Goal: Information Seeking & Learning: Check status

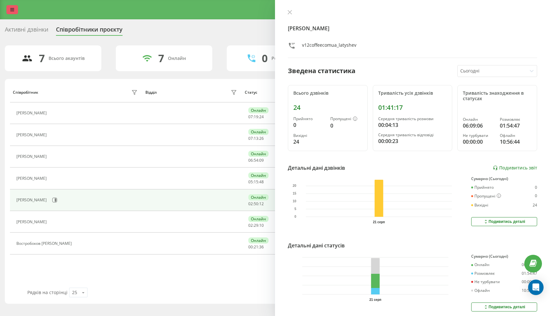
click at [11, 5] on link at bounding box center [12, 9] width 12 height 9
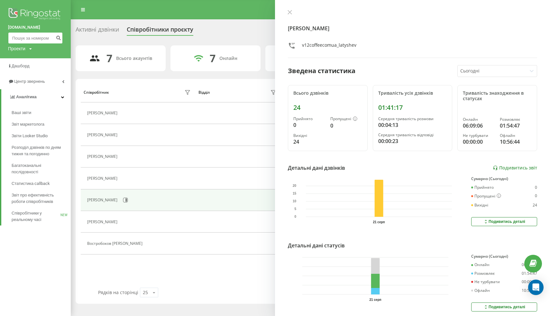
click at [39, 39] on input at bounding box center [35, 38] width 55 height 12
paste input "+380669530395"
type input "+380669530395"
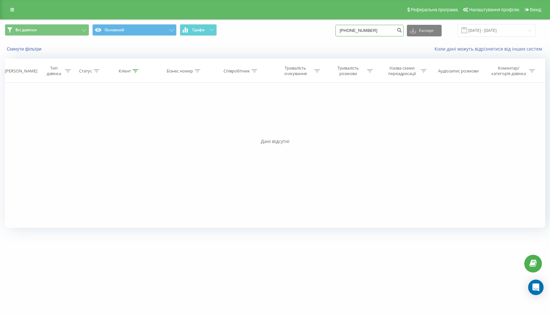
click at [359, 32] on input "[PHONE_NUMBER]" at bounding box center [370, 31] width 68 height 12
click at [363, 32] on input "[PHONE_NUMBER]" at bounding box center [370, 31] width 68 height 12
type input "0669530395"
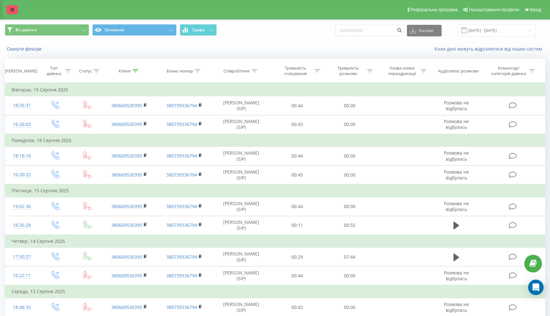
click at [15, 7] on link at bounding box center [12, 9] width 12 height 9
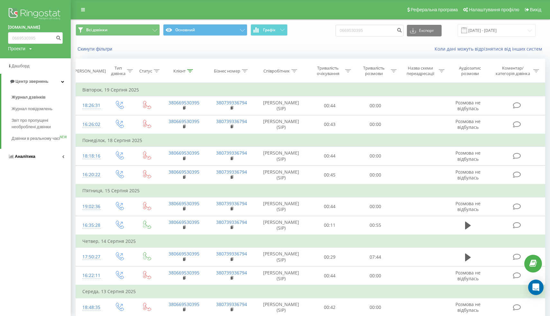
click at [34, 159] on span "Аналiтика" at bounding box center [25, 156] width 21 height 5
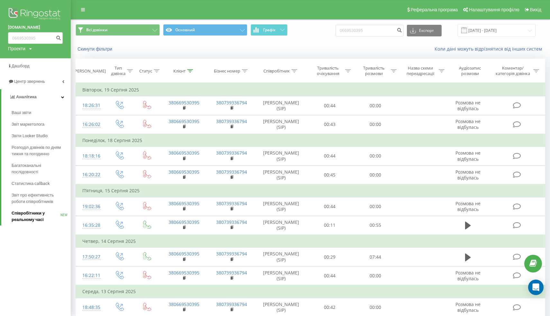
click at [27, 215] on span "Співробітники у реальному часі" at bounding box center [36, 216] width 49 height 13
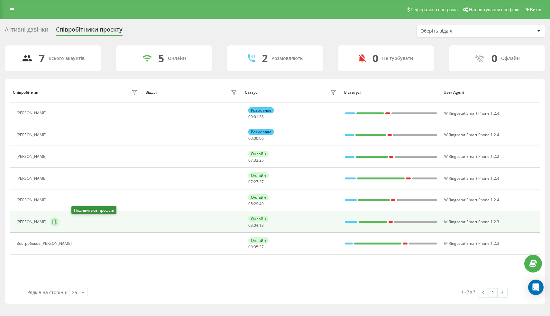
click at [60, 221] on button at bounding box center [55, 222] width 10 height 10
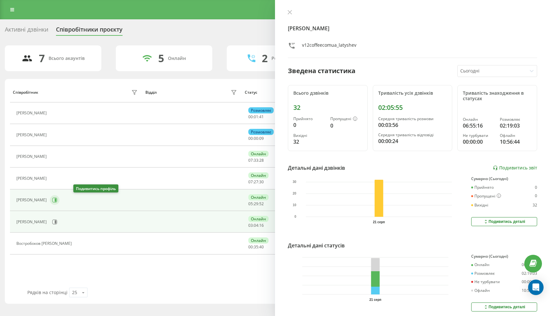
click at [57, 198] on icon at bounding box center [54, 199] width 5 height 5
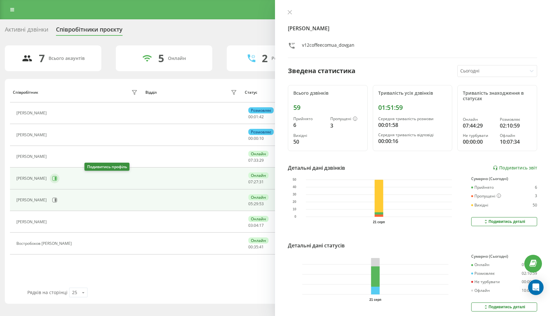
click at [57, 177] on icon at bounding box center [54, 178] width 5 height 5
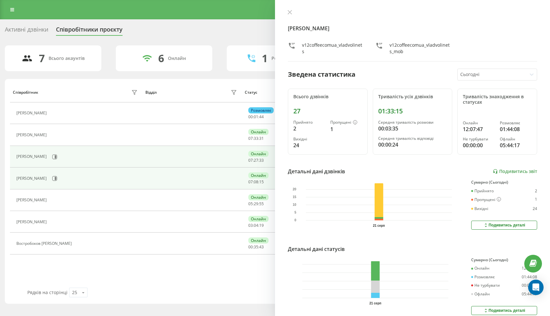
click at [76, 175] on div "[PERSON_NAME]" at bounding box center [77, 178] width 123 height 11
click at [60, 177] on button at bounding box center [55, 178] width 10 height 10
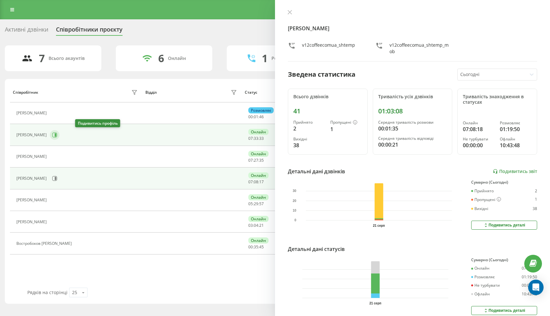
click at [57, 137] on icon at bounding box center [54, 134] width 5 height 5
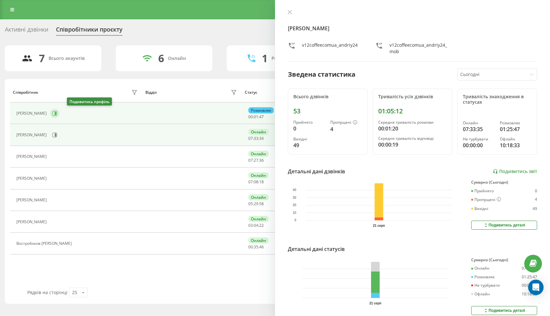
click at [57, 113] on icon at bounding box center [54, 113] width 5 height 5
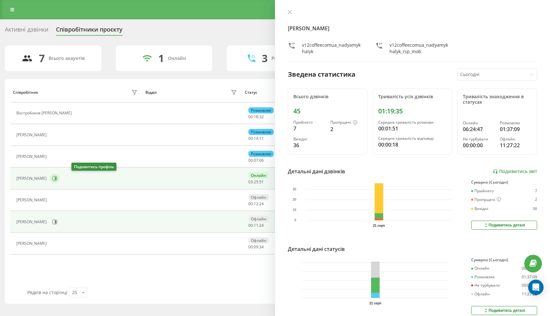
click at [57, 178] on icon at bounding box center [54, 178] width 5 height 5
